Goal: Download file/media

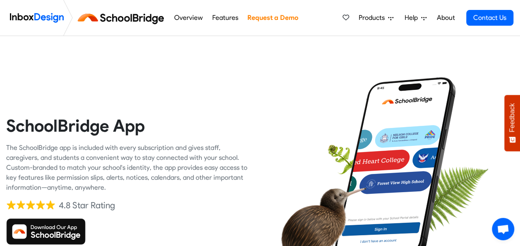
scroll to position [109, 0]
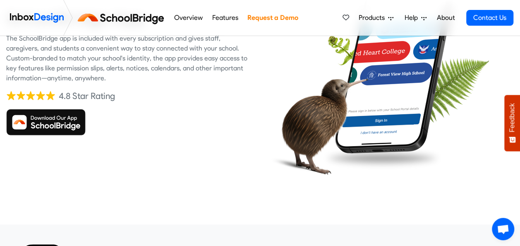
click at [52, 127] on img at bounding box center [45, 122] width 79 height 26
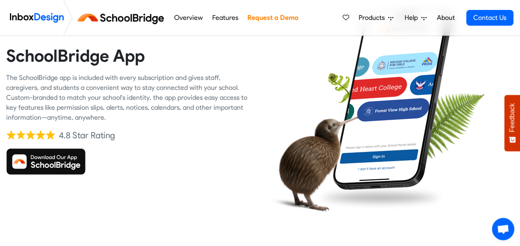
scroll to position [96, 0]
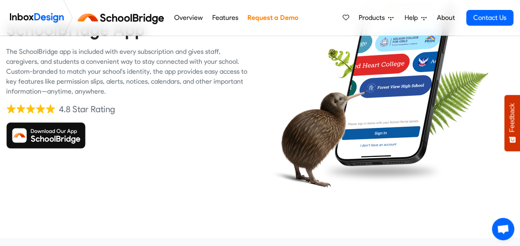
click at [53, 139] on img at bounding box center [45, 135] width 79 height 26
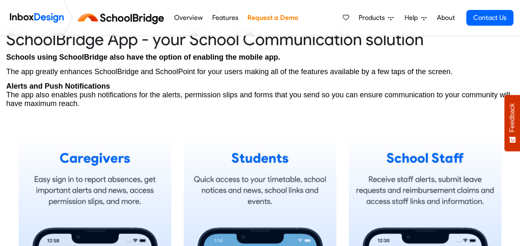
scroll to position [439, 0]
